Goal: Information Seeking & Learning: Check status

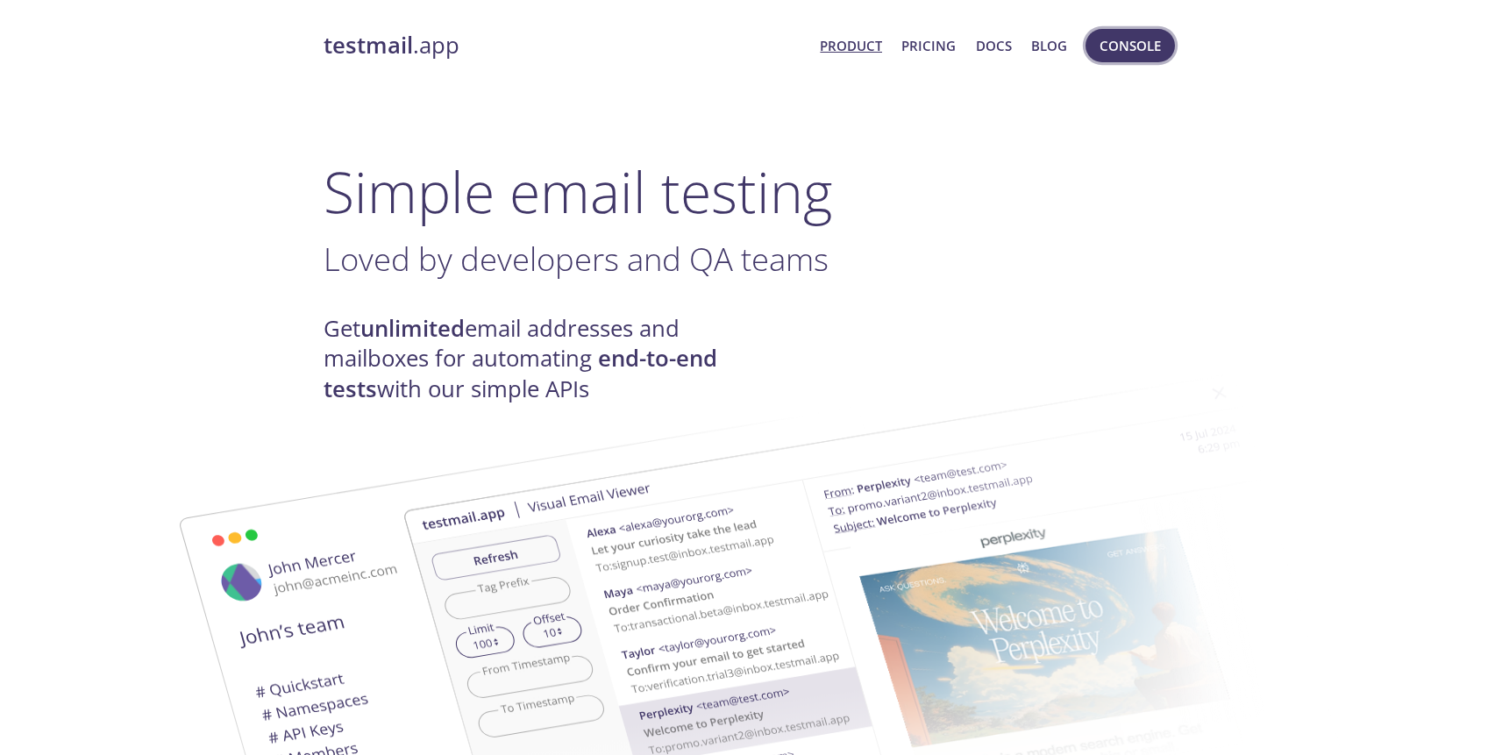
click at [1113, 53] on span "Console" at bounding box center [1130, 45] width 61 height 23
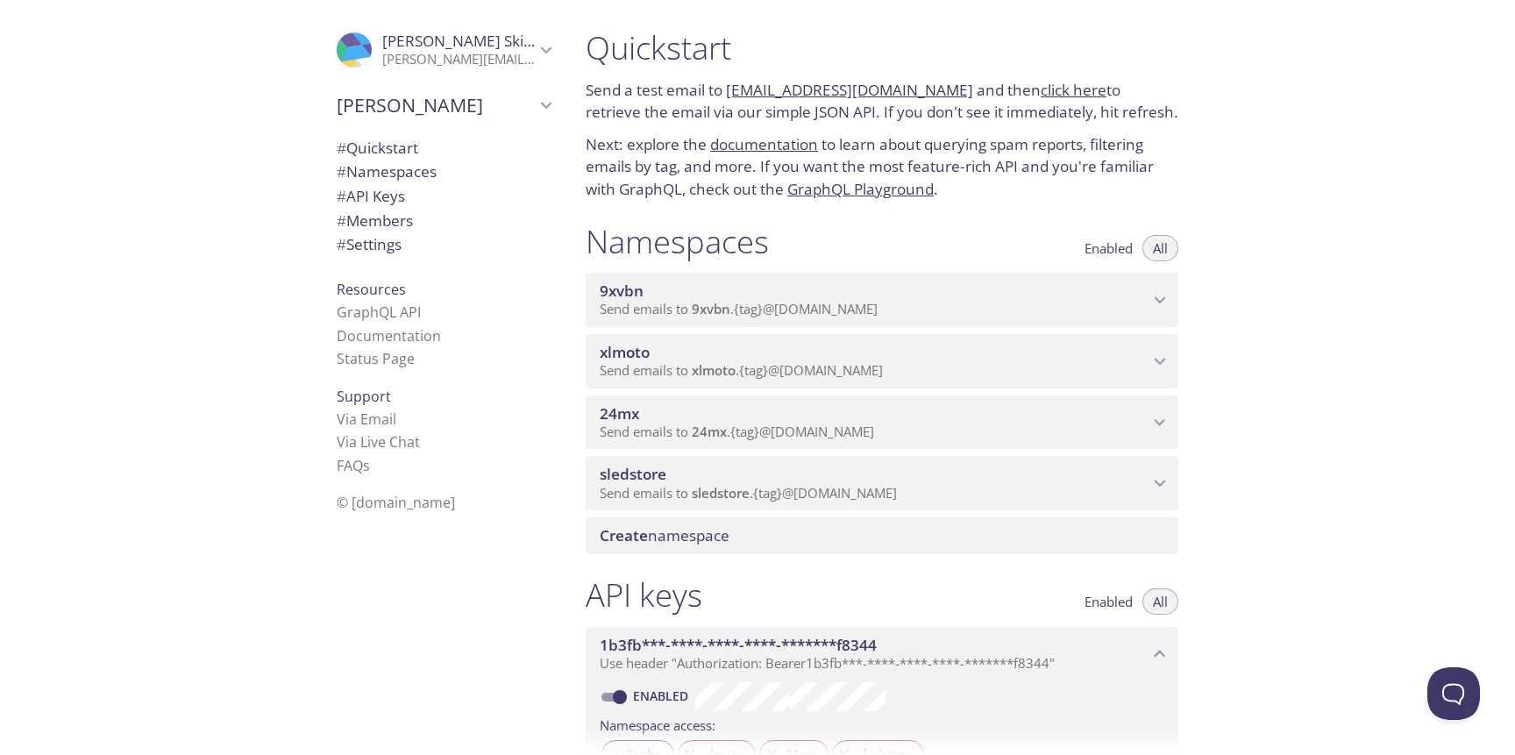
click at [971, 300] on span "9xvbn" at bounding box center [874, 290] width 549 height 19
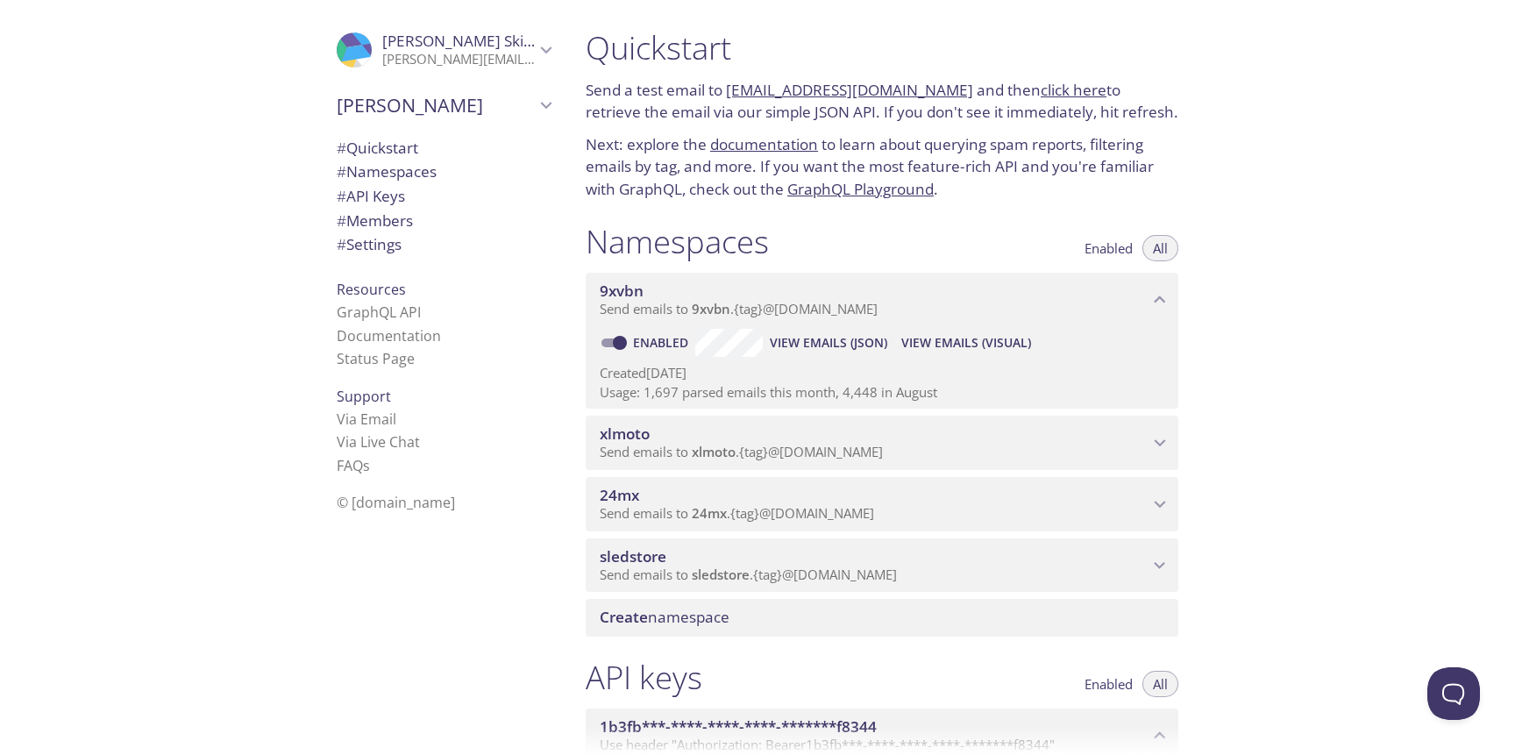
click at [972, 339] on span "View Emails (Visual)" at bounding box center [966, 342] width 130 height 21
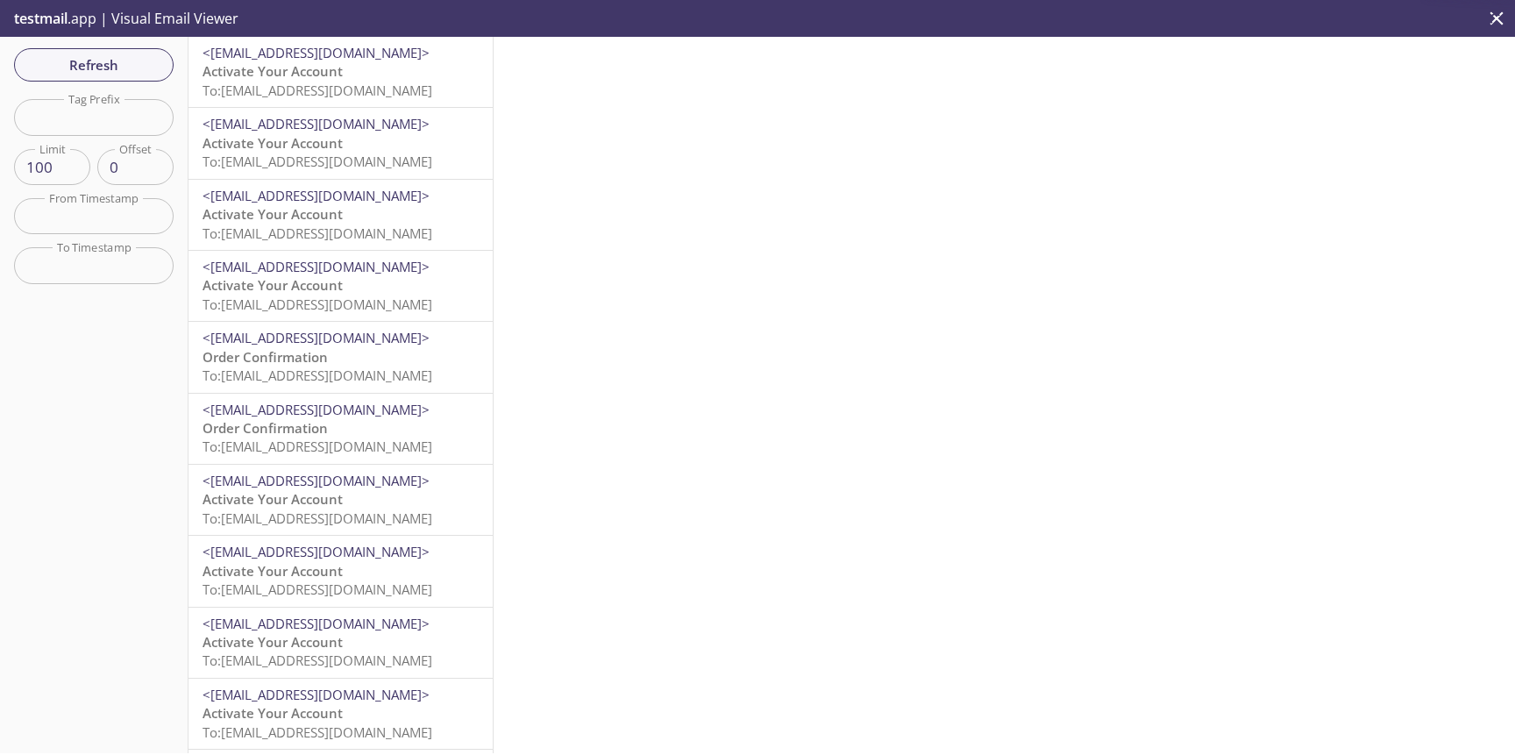
click at [110, 132] on input "text" at bounding box center [94, 117] width 160 height 36
type input "test"
click at [108, 75] on span "Refresh" at bounding box center [94, 64] width 132 height 23
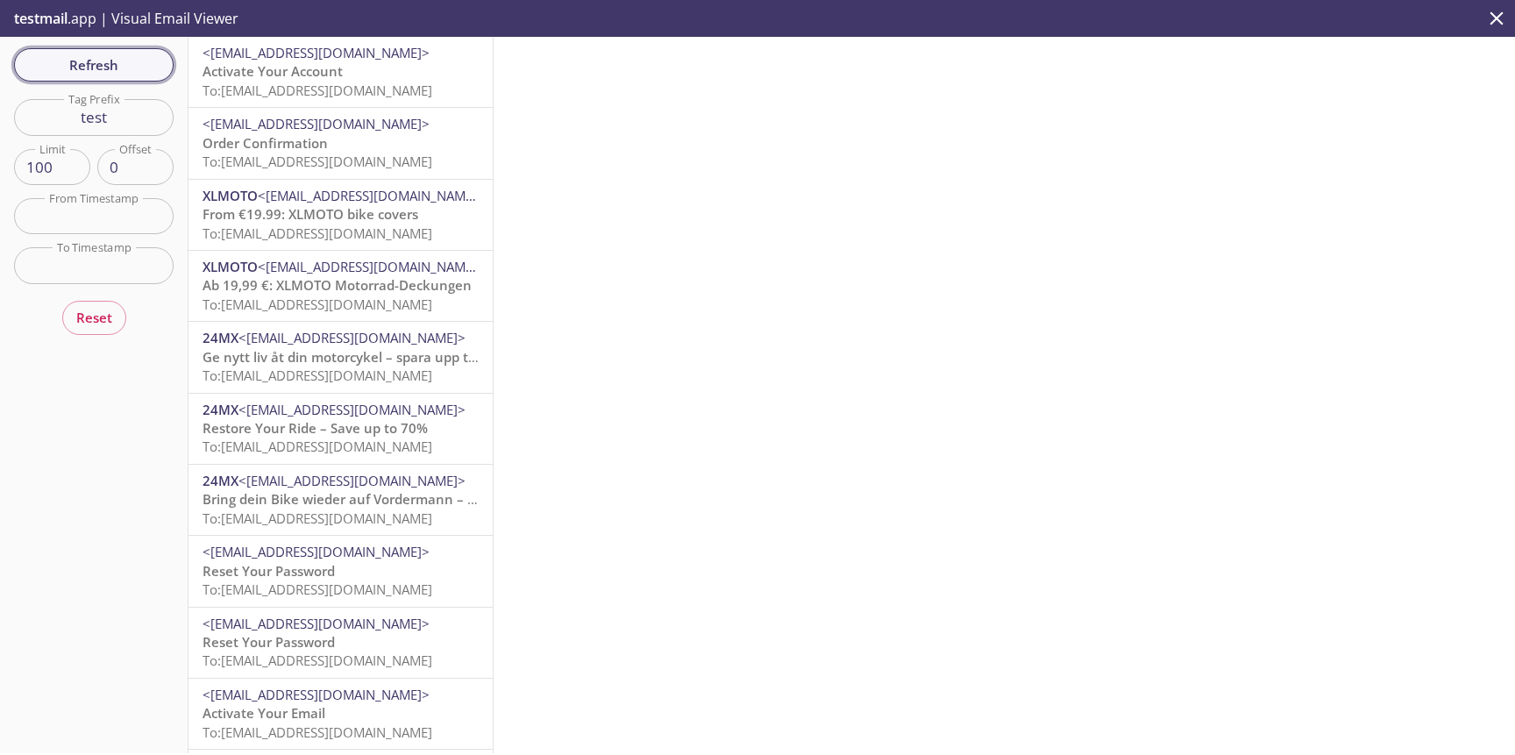
click at [104, 74] on span "Refresh" at bounding box center [94, 64] width 132 height 23
click at [283, 79] on span "Activate Your Account" at bounding box center [273, 71] width 140 height 18
